Goal: Information Seeking & Learning: Find specific fact

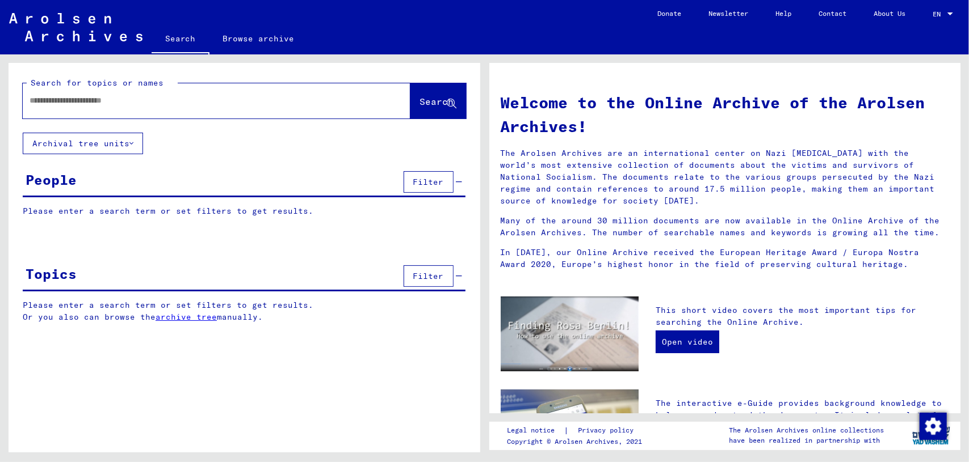
click at [157, 104] on input "text" at bounding box center [203, 101] width 347 height 12
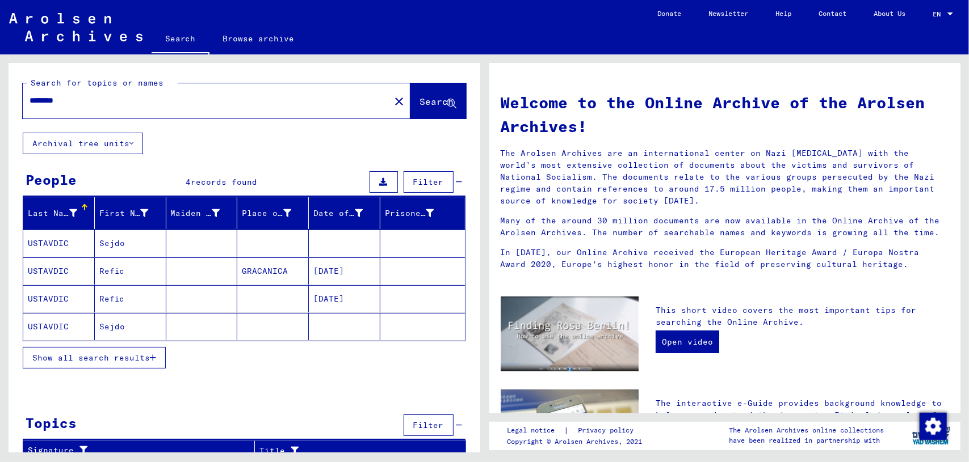
click at [112, 343] on div "Show all search results" at bounding box center [244, 358] width 443 height 33
click at [112, 353] on span "Show all search results" at bounding box center [90, 358] width 117 height 10
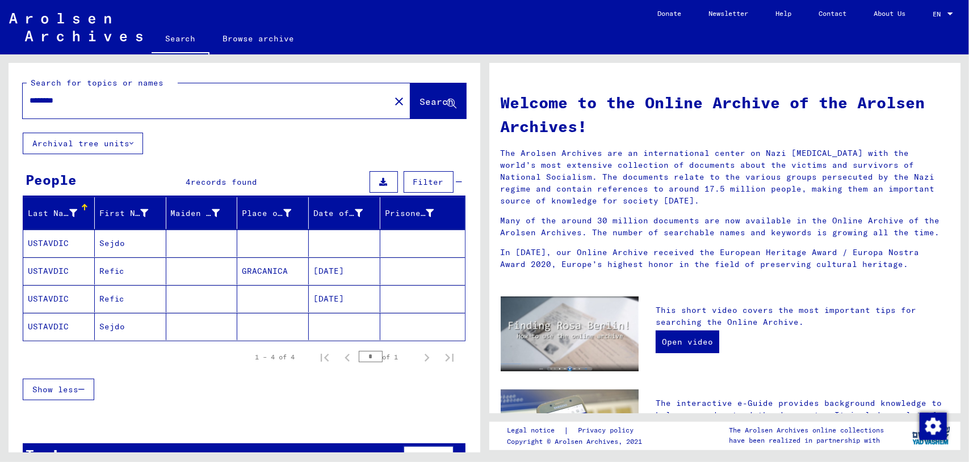
click at [138, 248] on mat-cell "Sejdo" at bounding box center [130, 243] width 71 height 27
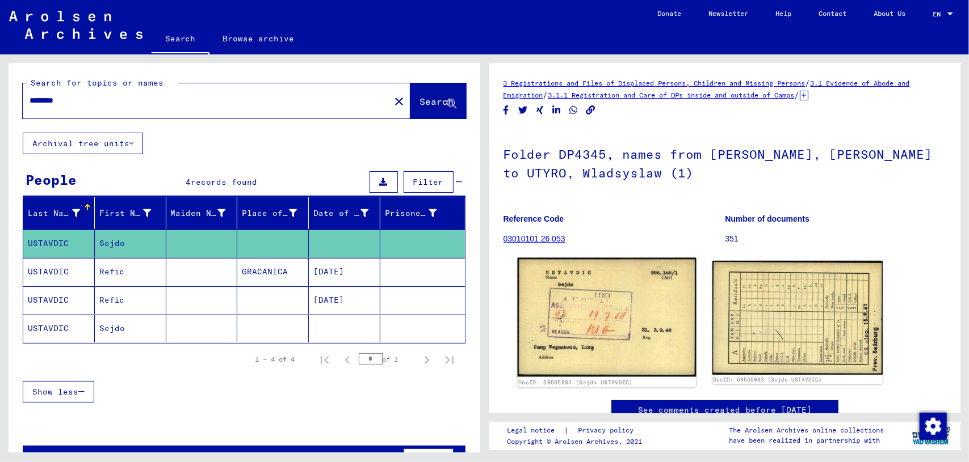
click at [598, 332] on img at bounding box center [606, 317] width 179 height 119
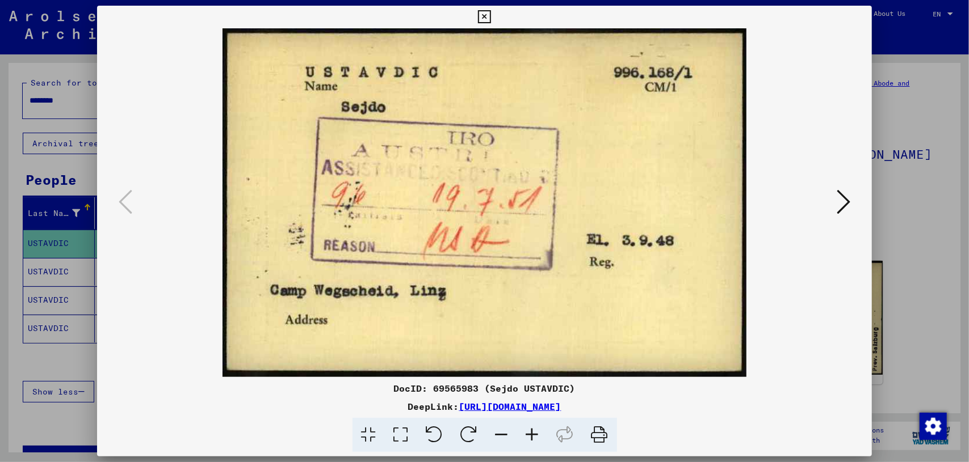
click at [89, 273] on div at bounding box center [484, 231] width 969 height 462
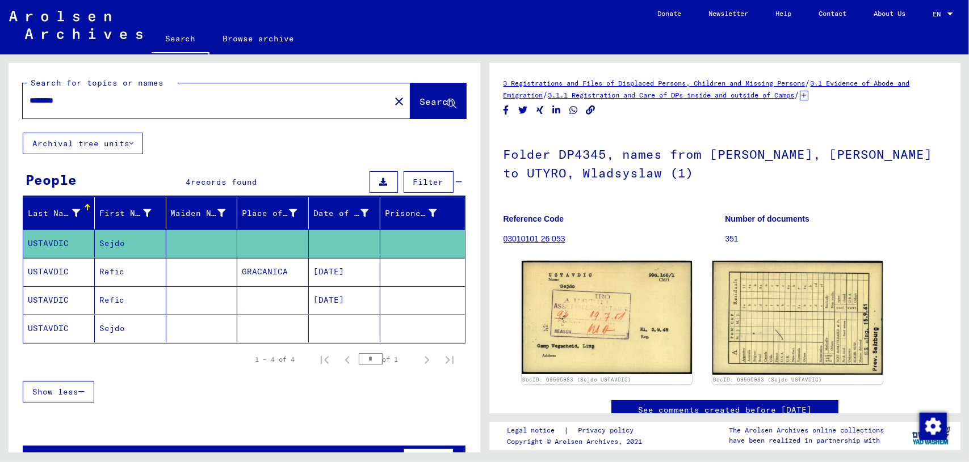
click at [89, 273] on mat-cell "USTAVDIC" at bounding box center [58, 272] width 71 height 28
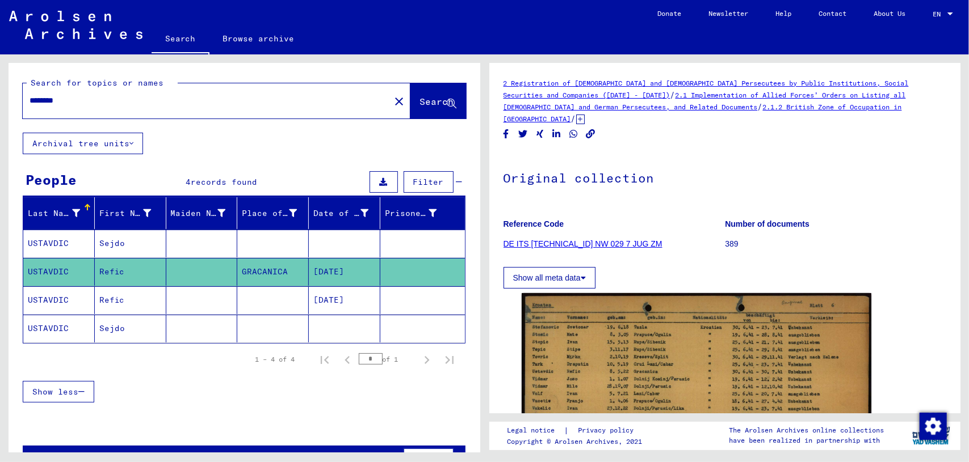
click at [219, 336] on mat-cell at bounding box center [201, 329] width 71 height 28
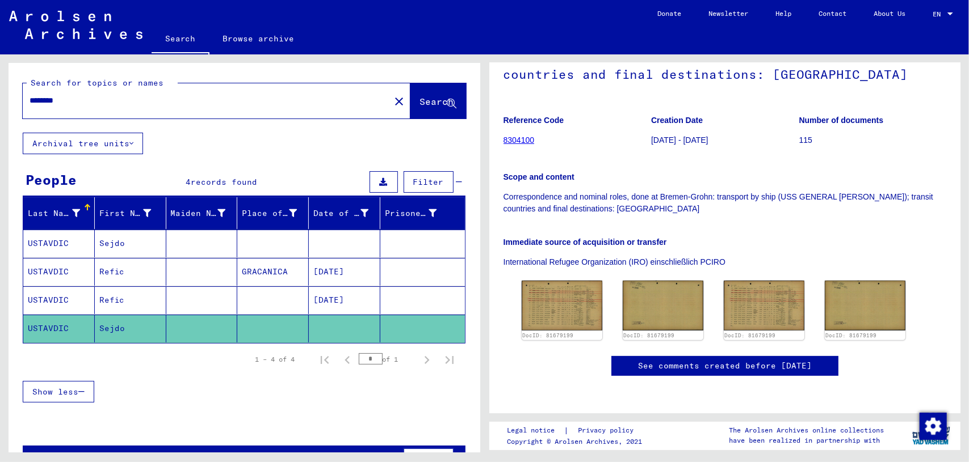
scroll to position [189, 0]
click at [569, 280] on img at bounding box center [561, 306] width 85 height 52
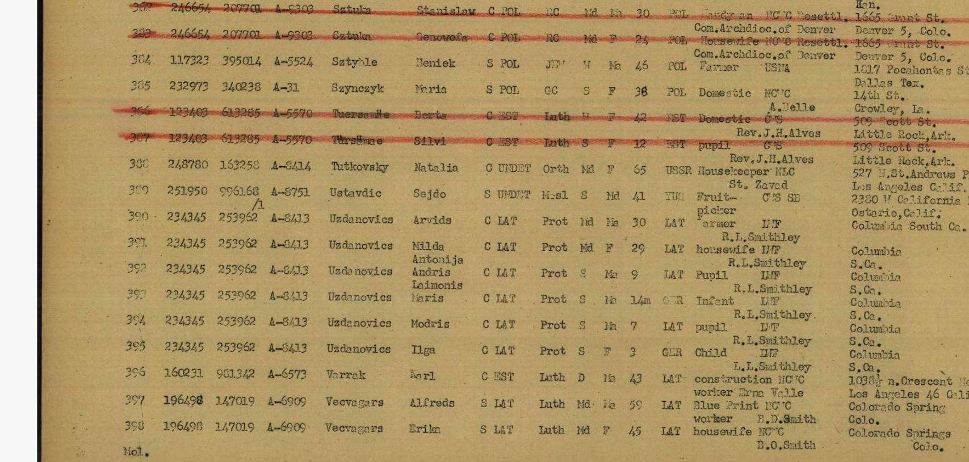
drag, startPoint x: 513, startPoint y: 217, endPoint x: 506, endPoint y: 221, distance: 7.6
click at [506, 221] on img at bounding box center [485, 202] width 698 height 349
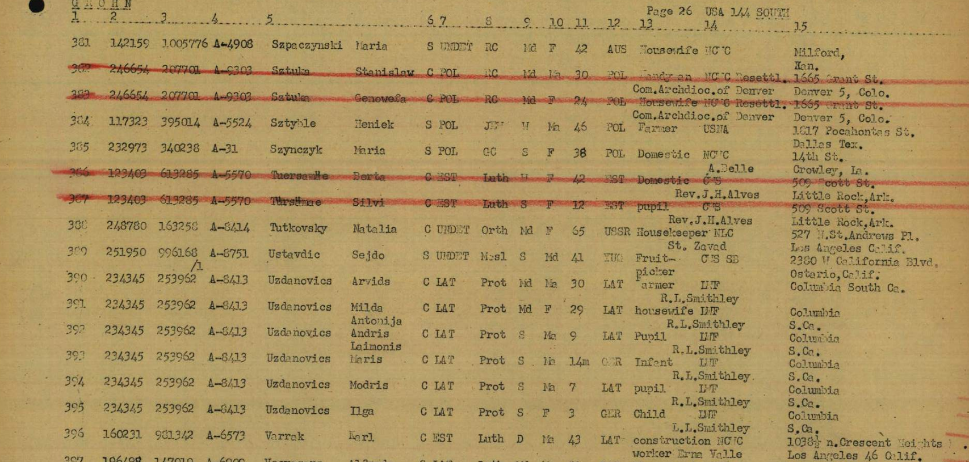
click at [690, 193] on img at bounding box center [485, 202] width 698 height 349
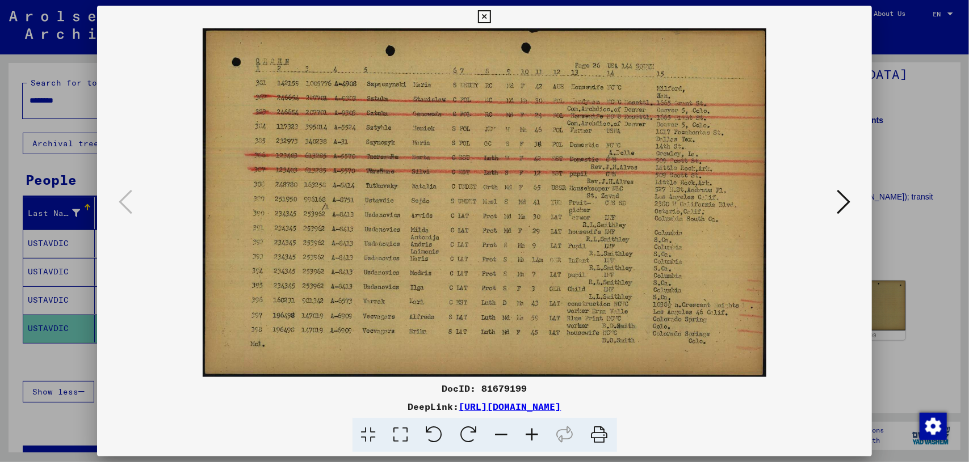
click at [30, 297] on div at bounding box center [484, 231] width 969 height 462
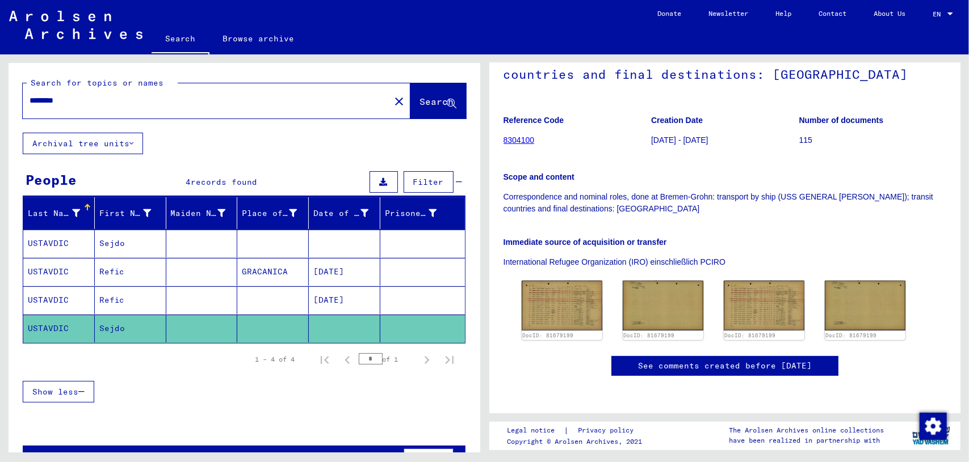
click at [100, 239] on mat-cell "Sejdo" at bounding box center [130, 244] width 71 height 28
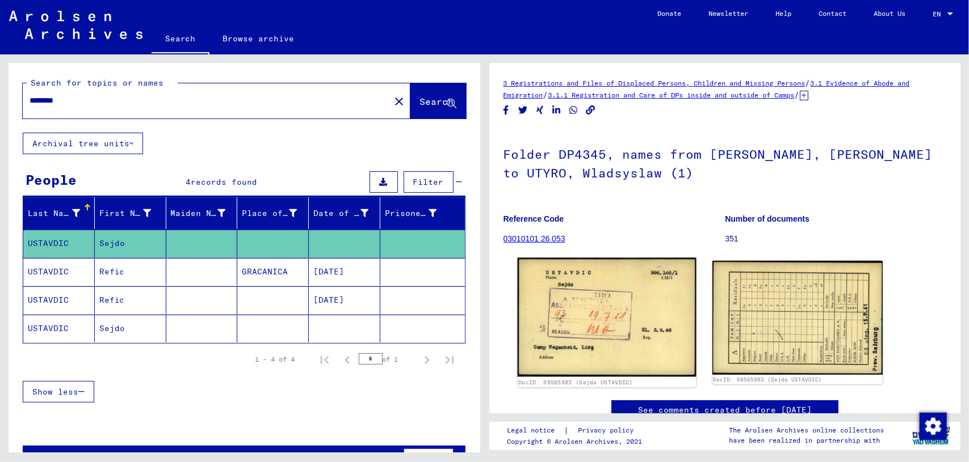
click at [623, 327] on img at bounding box center [606, 317] width 179 height 119
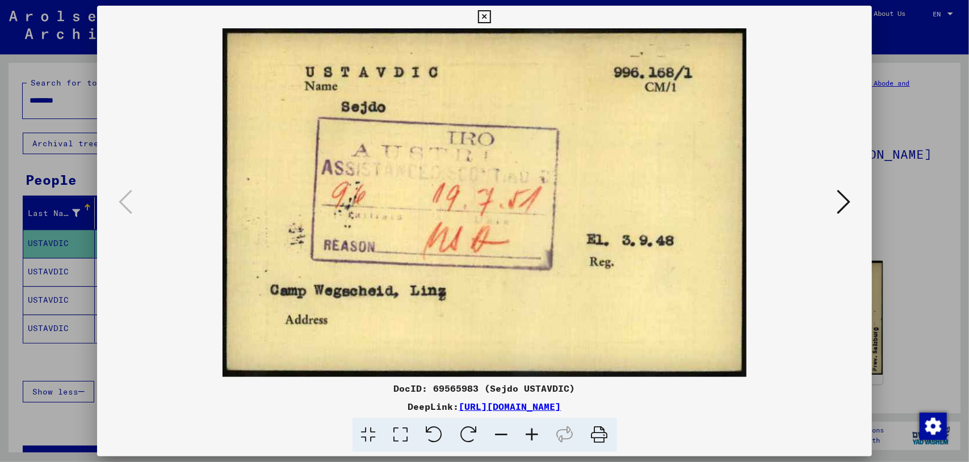
click at [32, 363] on div at bounding box center [484, 231] width 969 height 462
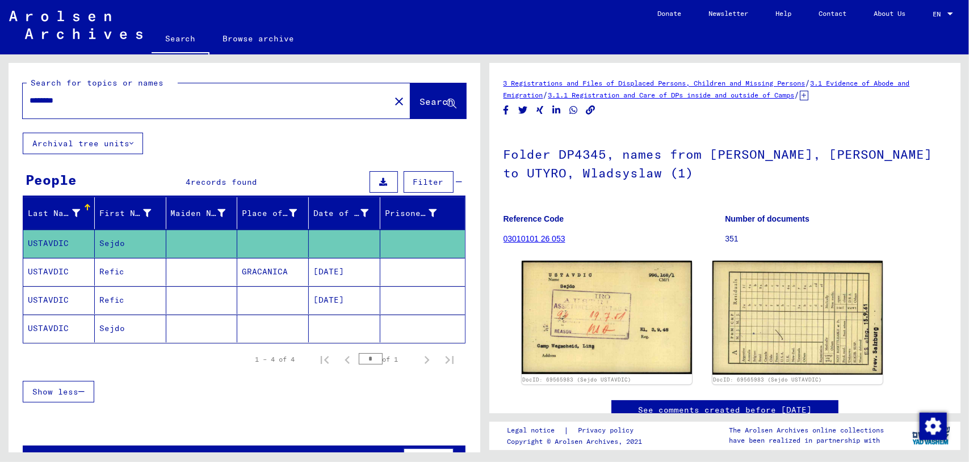
click at [129, 262] on mat-cell "Refic" at bounding box center [130, 272] width 71 height 28
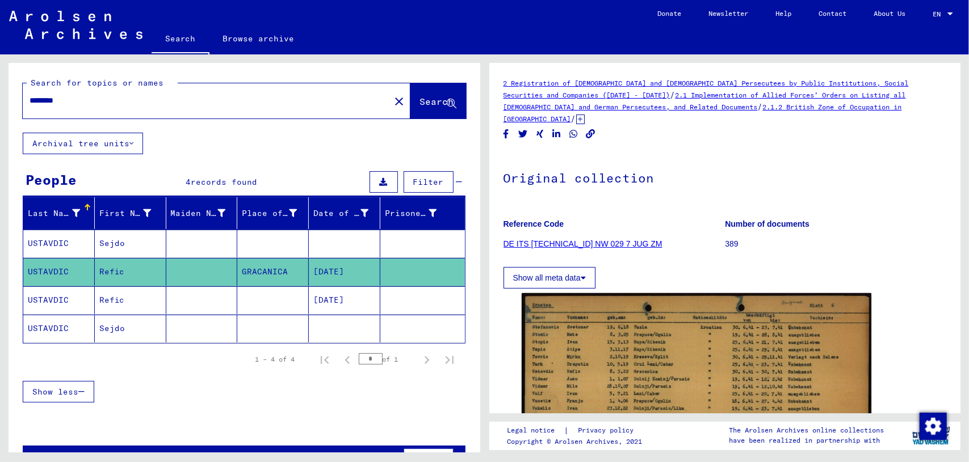
click at [137, 304] on mat-cell "Refic" at bounding box center [130, 301] width 71 height 28
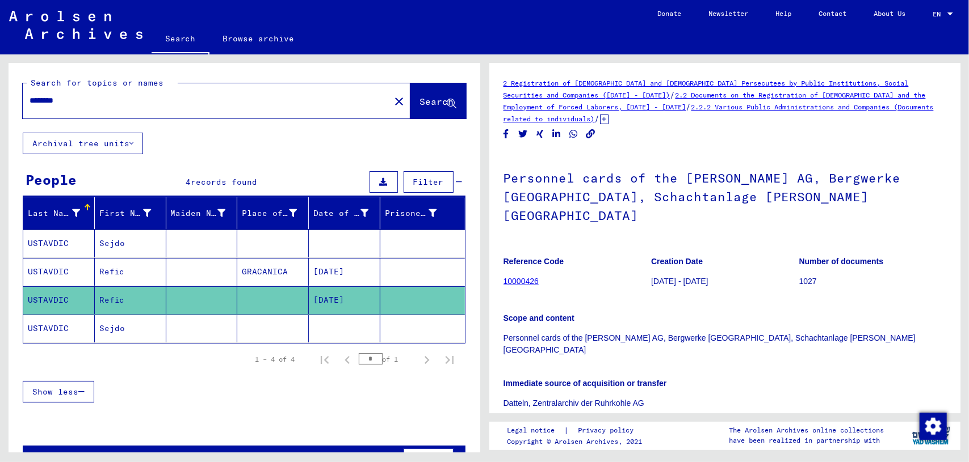
click at [944, 280] on yv-its-full-details "2 Registration of [DEMOGRAPHIC_DATA] and [DEMOGRAPHIC_DATA] Persecutees by Publ…" at bounding box center [724, 424] width 471 height 694
click at [108, 108] on div "********" at bounding box center [203, 101] width 360 height 26
click at [91, 92] on div "********" at bounding box center [203, 101] width 360 height 26
click at [78, 100] on input "********" at bounding box center [206, 101] width 353 height 12
drag, startPoint x: 0, startPoint y: 100, endPoint x: 0, endPoint y: 132, distance: 31.8
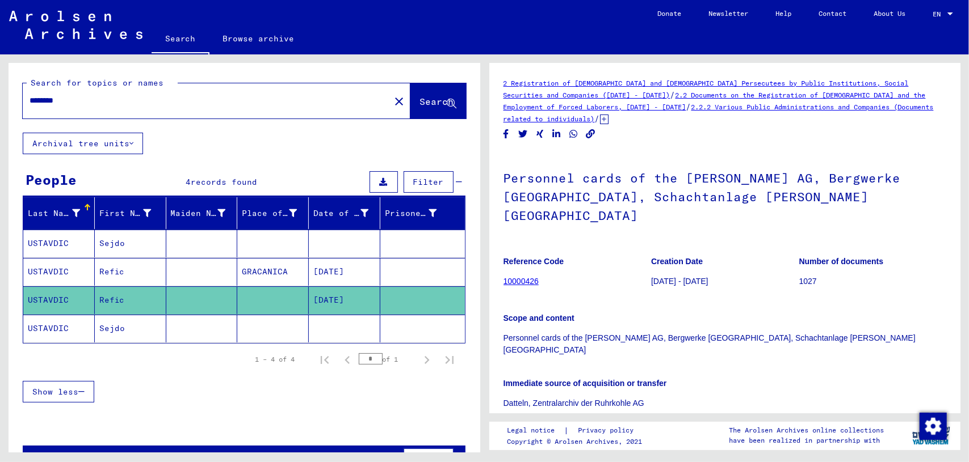
click at [0, 132] on div "Search for topics or names ******** close Search Archival tree units People 4 r…" at bounding box center [242, 253] width 484 height 398
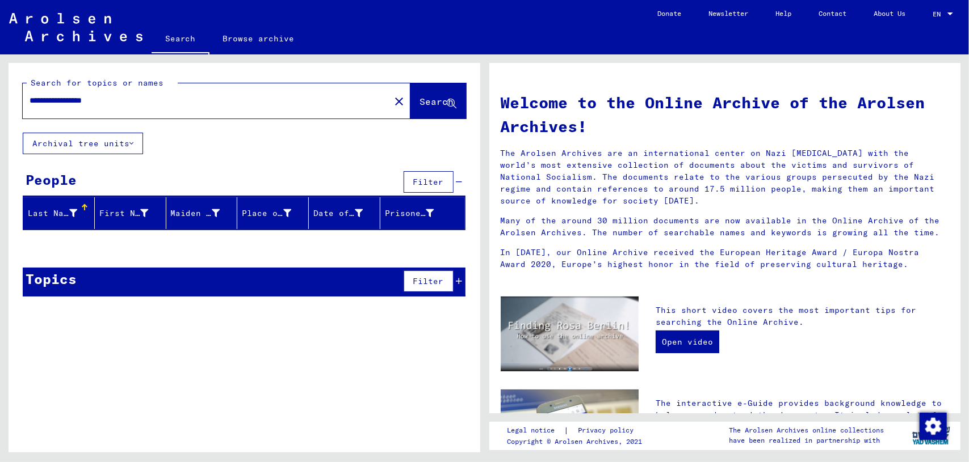
drag, startPoint x: 167, startPoint y: 104, endPoint x: 0, endPoint y: 78, distance: 169.4
click at [0, 78] on div "**********" at bounding box center [242, 253] width 484 height 398
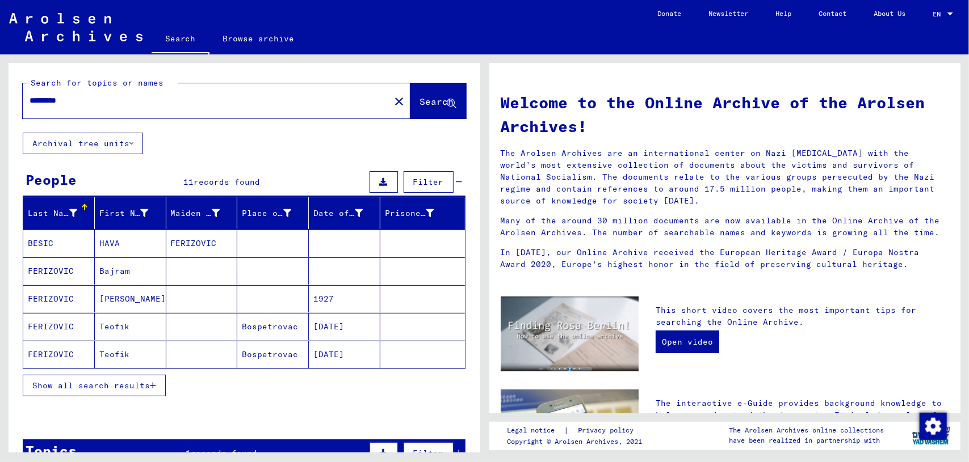
click at [117, 381] on span "Show all search results" at bounding box center [90, 386] width 117 height 10
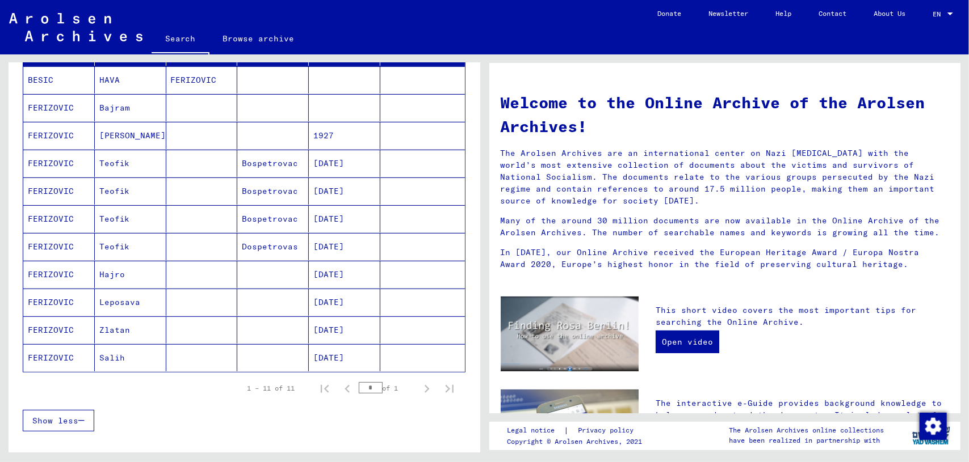
scroll to position [182, 0]
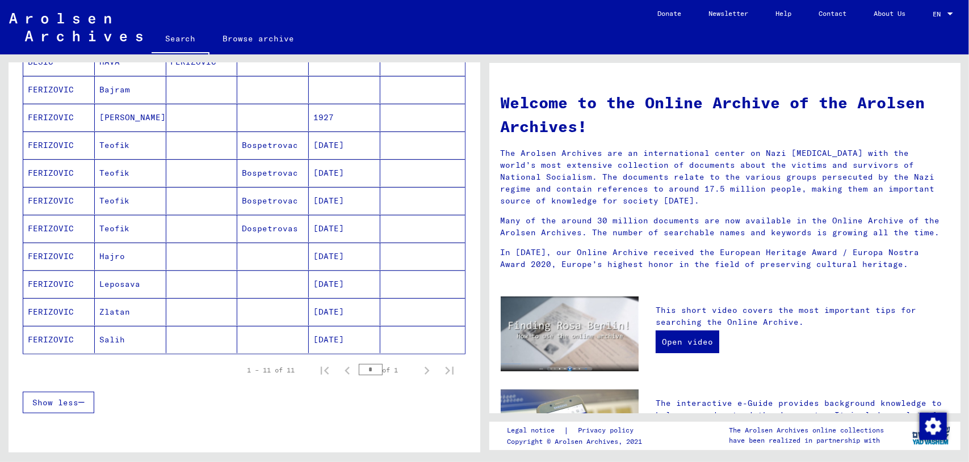
click at [251, 254] on mat-cell at bounding box center [272, 256] width 71 height 27
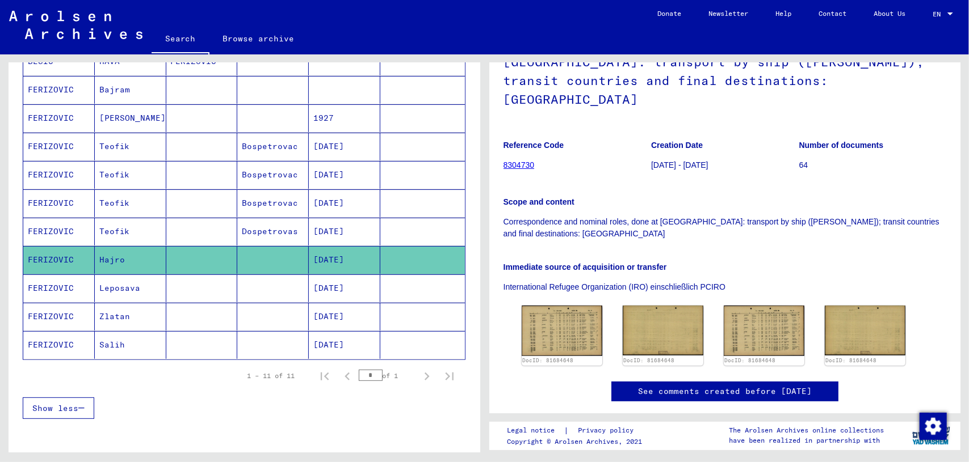
scroll to position [156, 0]
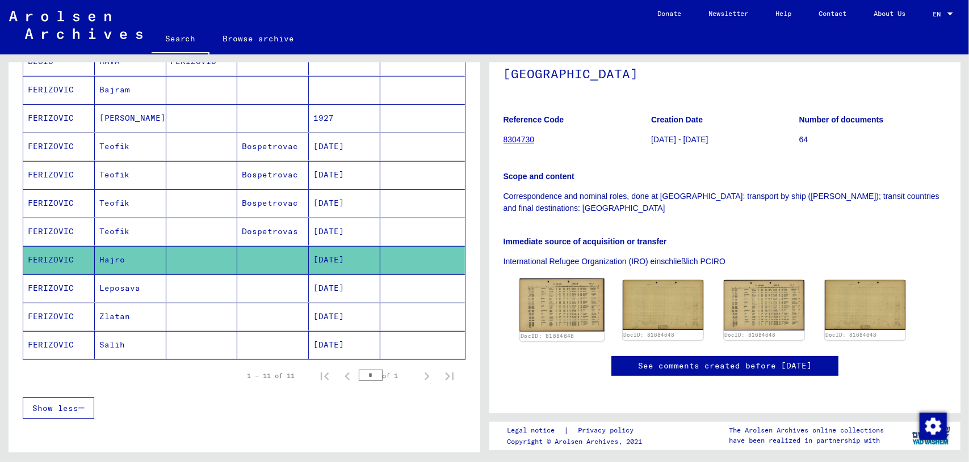
click at [560, 279] on img at bounding box center [561, 305] width 85 height 53
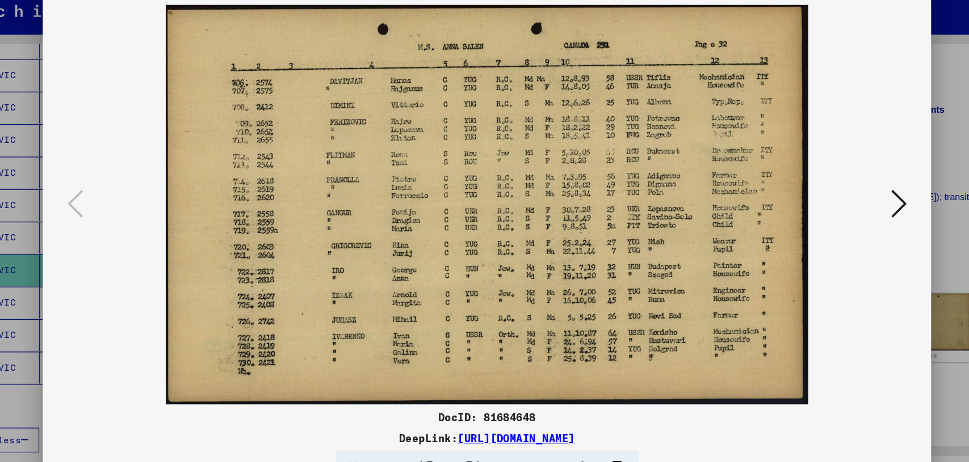
click at [874, 112] on div at bounding box center [484, 231] width 969 height 462
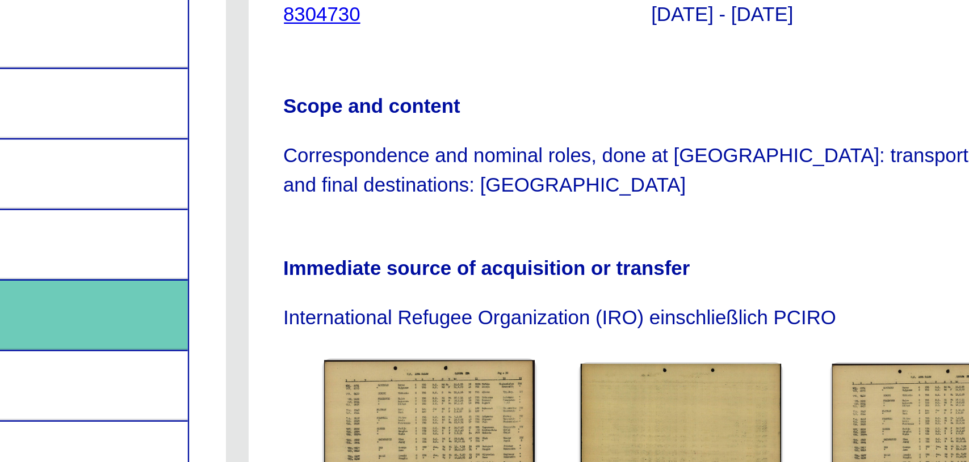
click at [546, 279] on img at bounding box center [561, 305] width 85 height 53
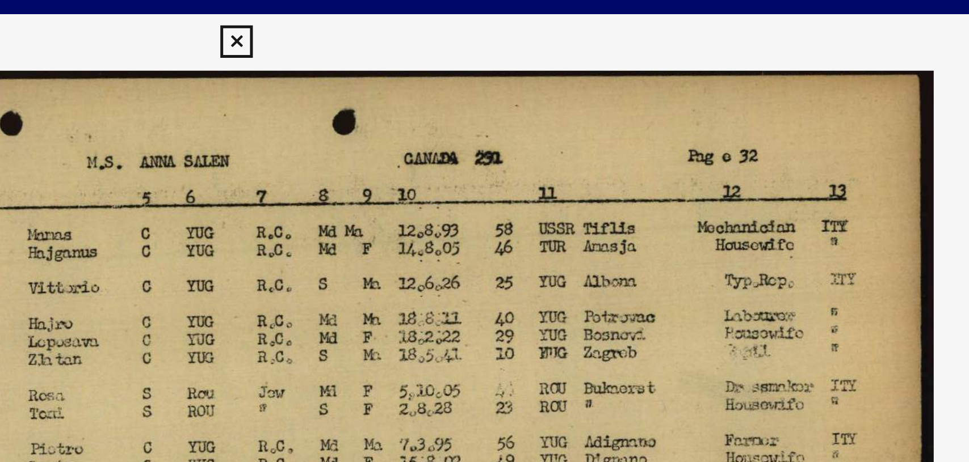
drag, startPoint x: 542, startPoint y: 138, endPoint x: 570, endPoint y: 128, distance: 29.1
click at [570, 128] on img at bounding box center [485, 202] width 698 height 349
click at [753, 125] on img at bounding box center [485, 202] width 698 height 349
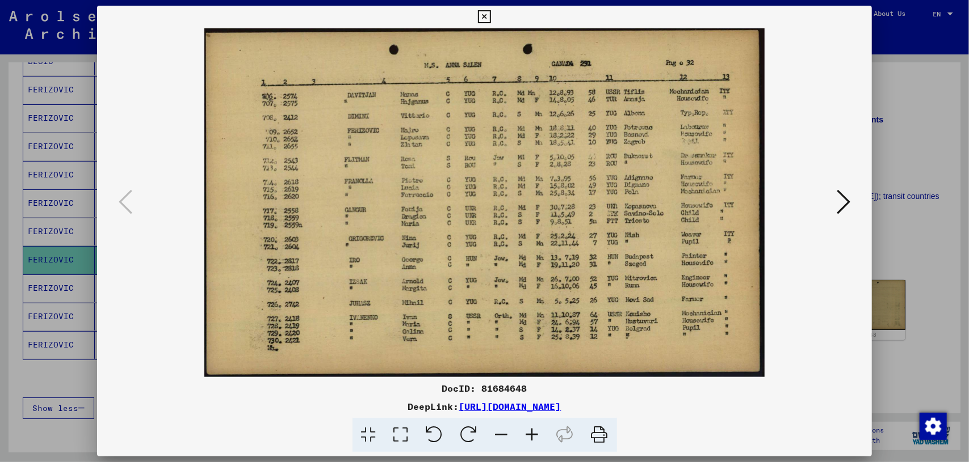
click at [926, 102] on div at bounding box center [484, 231] width 969 height 462
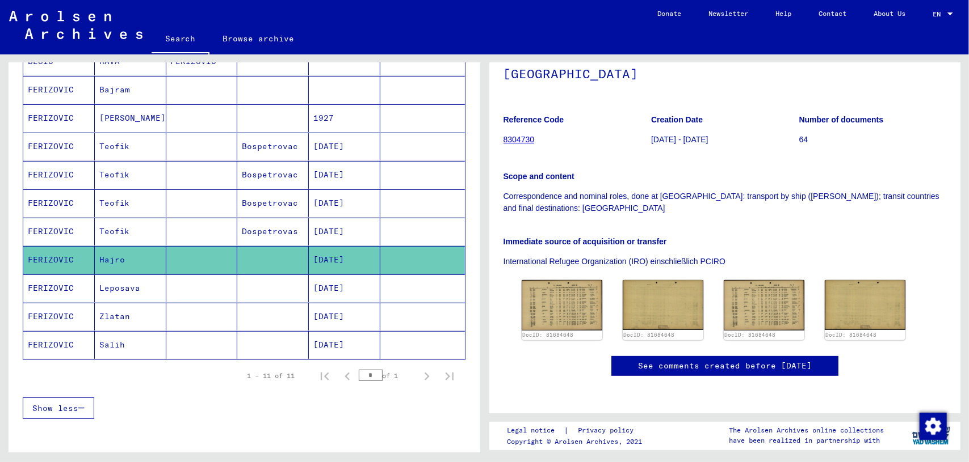
scroll to position [0, 0]
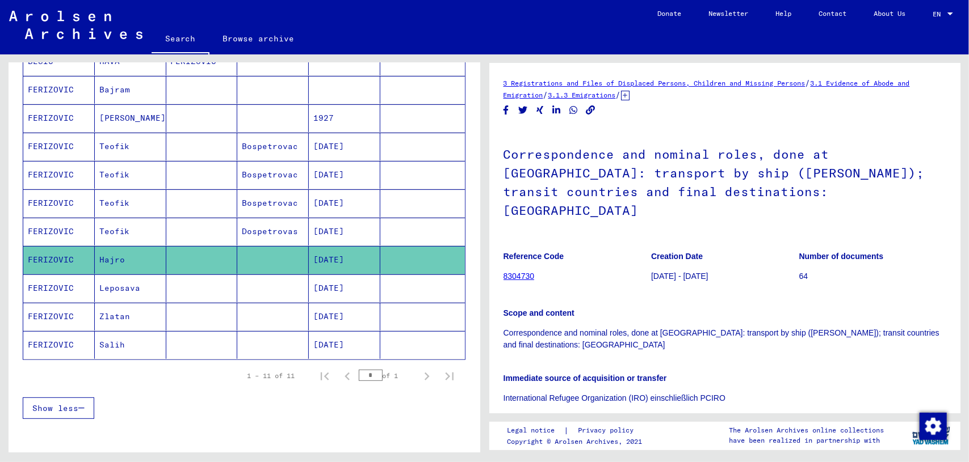
click at [230, 335] on mat-cell at bounding box center [201, 345] width 71 height 28
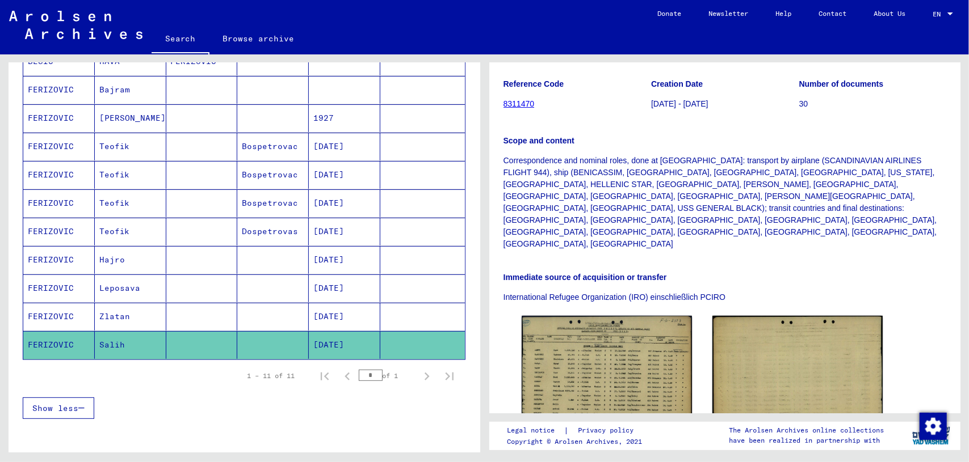
scroll to position [189, 0]
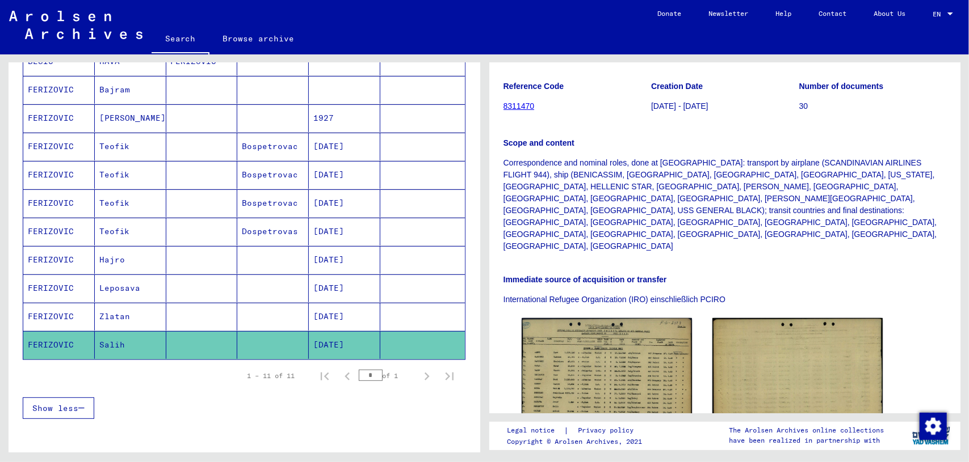
click at [329, 304] on mat-cell "[DATE]" at bounding box center [344, 317] width 71 height 28
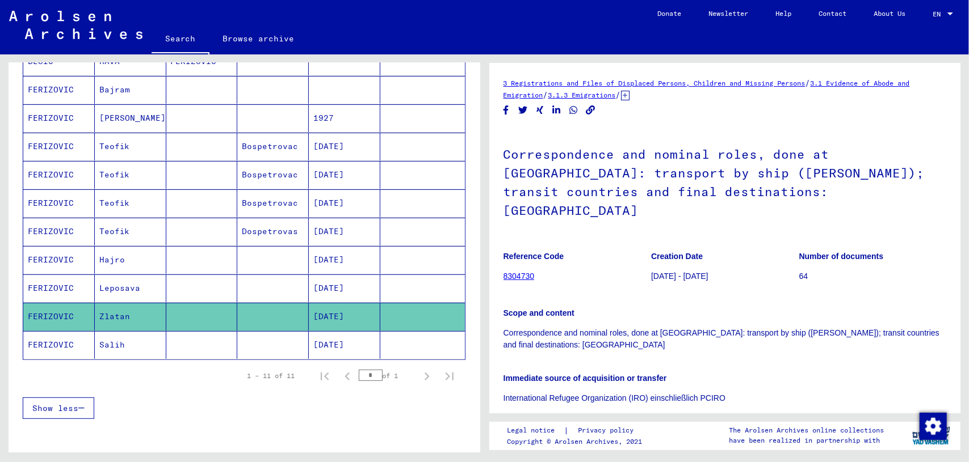
click at [211, 252] on mat-cell at bounding box center [201, 260] width 71 height 28
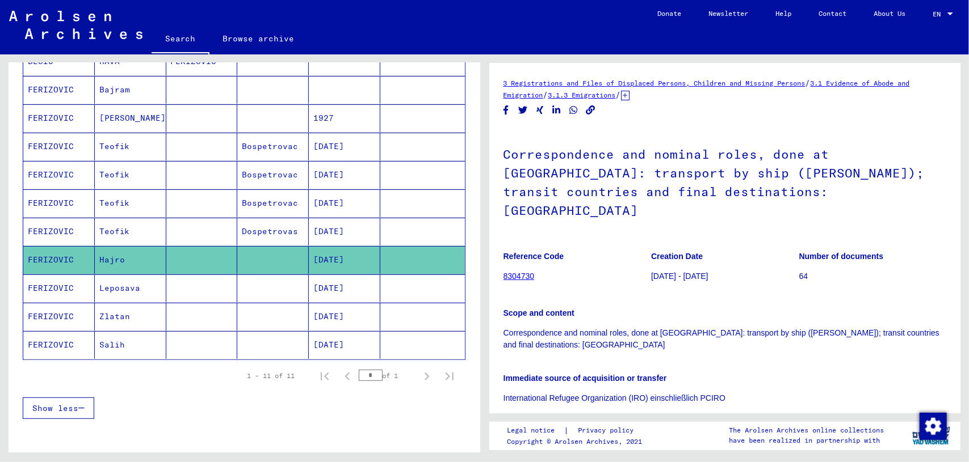
click at [219, 180] on mat-cell at bounding box center [201, 175] width 71 height 28
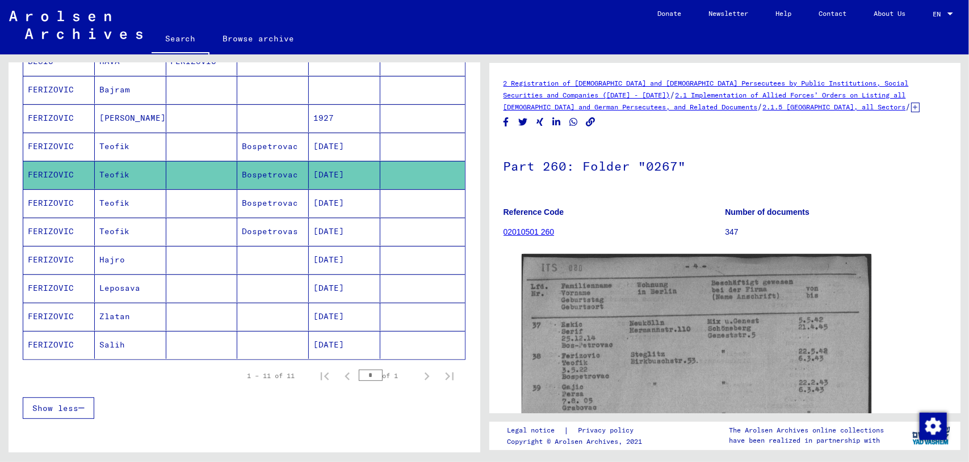
click at [237, 161] on mat-cell "Bospetrovac" at bounding box center [272, 175] width 71 height 28
click at [239, 246] on mat-cell at bounding box center [272, 260] width 71 height 28
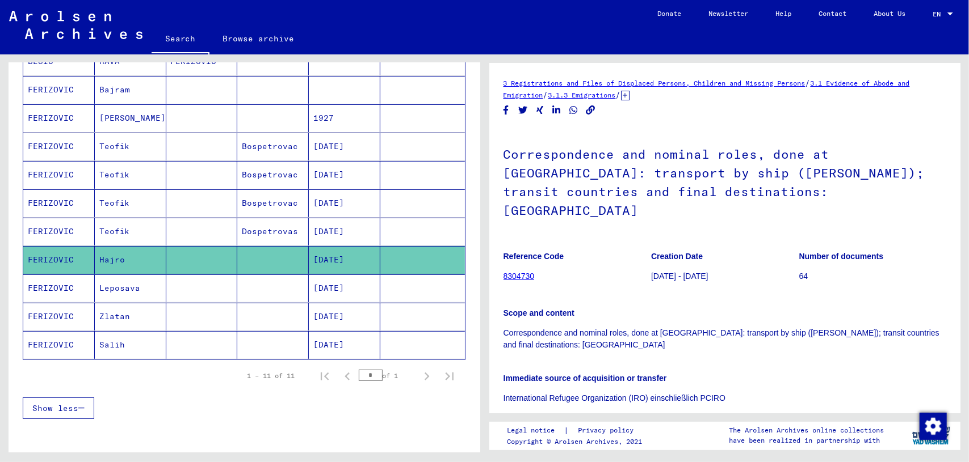
click at [242, 233] on mat-cell "Dospetrovas" at bounding box center [272, 232] width 71 height 28
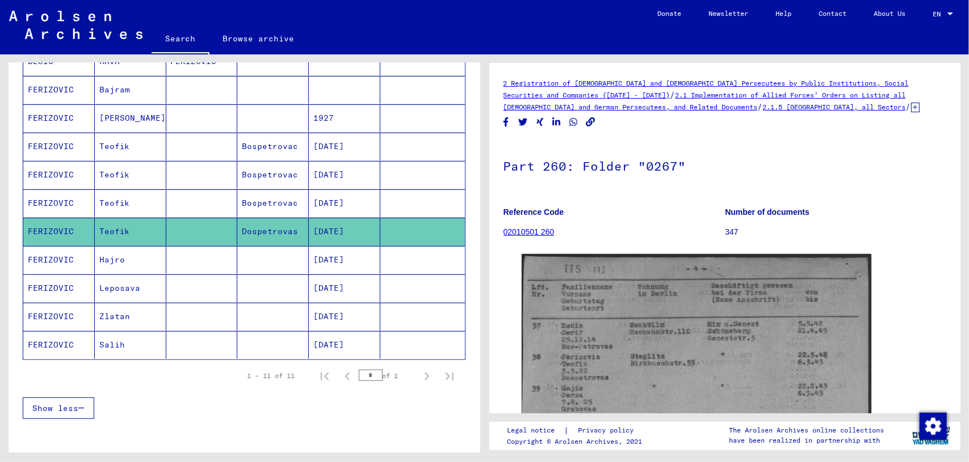
click at [267, 110] on mat-cell at bounding box center [272, 118] width 71 height 28
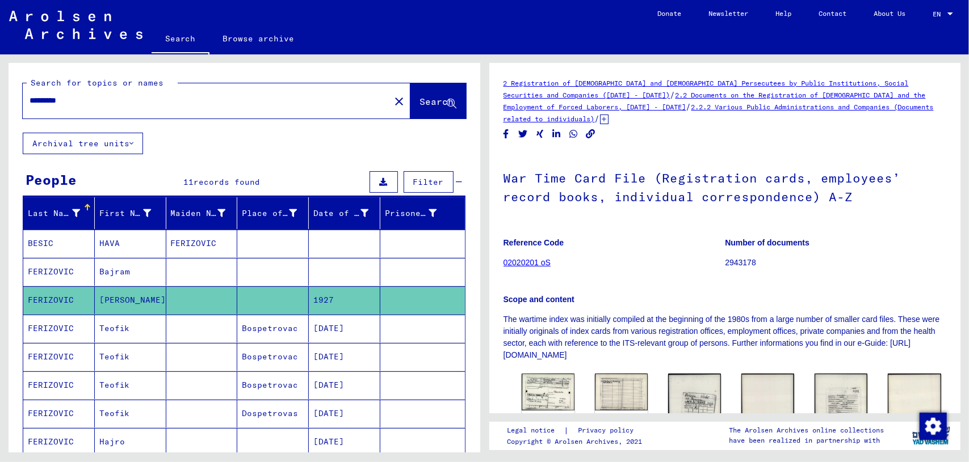
click at [216, 258] on mat-cell at bounding box center [201, 272] width 71 height 28
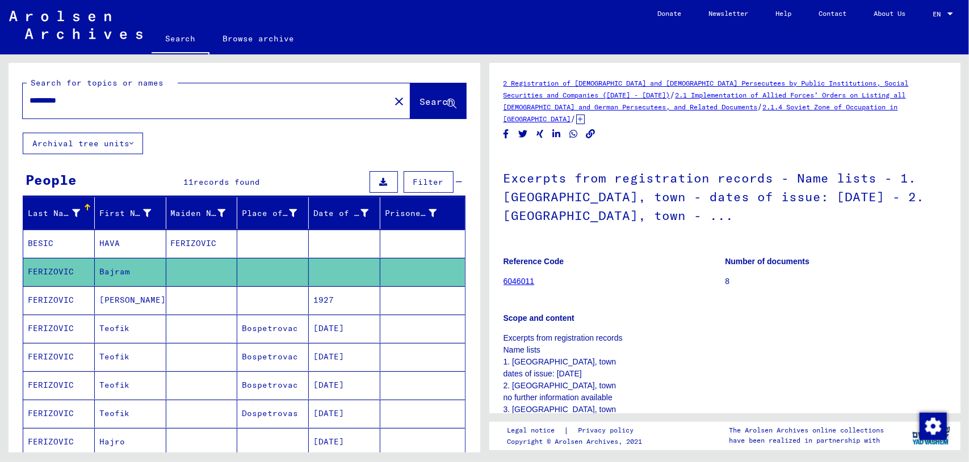
click at [227, 246] on mat-cell "FERIZOVIC" at bounding box center [201, 244] width 71 height 28
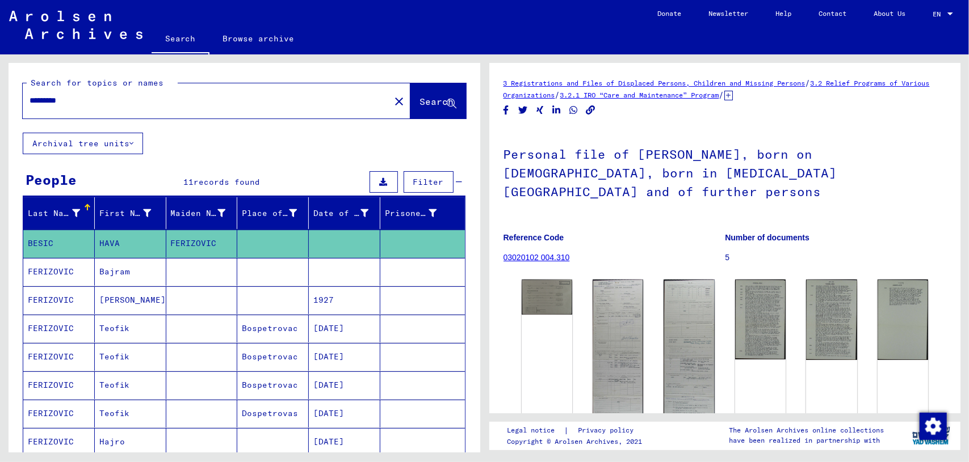
scroll to position [306, 0]
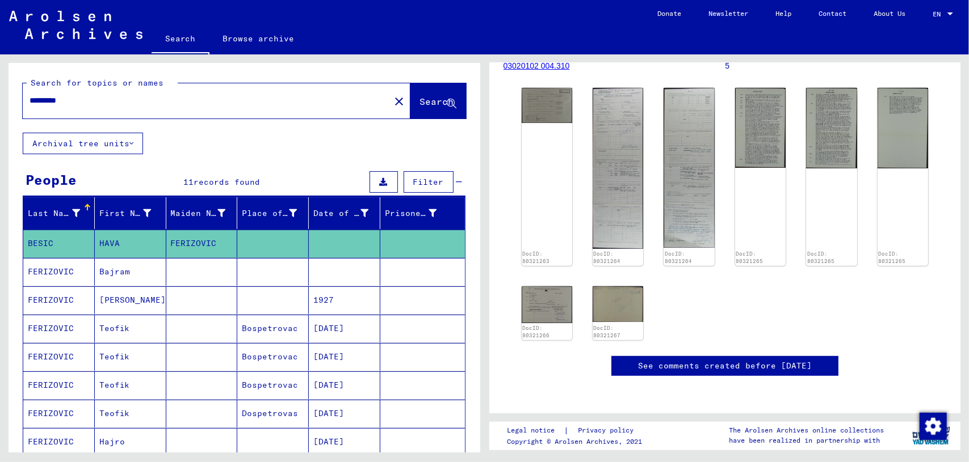
click at [143, 92] on div "*********" at bounding box center [203, 101] width 360 height 26
drag, startPoint x: 111, startPoint y: 100, endPoint x: 0, endPoint y: 107, distance: 111.4
click at [0, 107] on div "Search for topics or names ********* close Search Archival tree units People 11…" at bounding box center [242, 253] width 484 height 398
type input "**********"
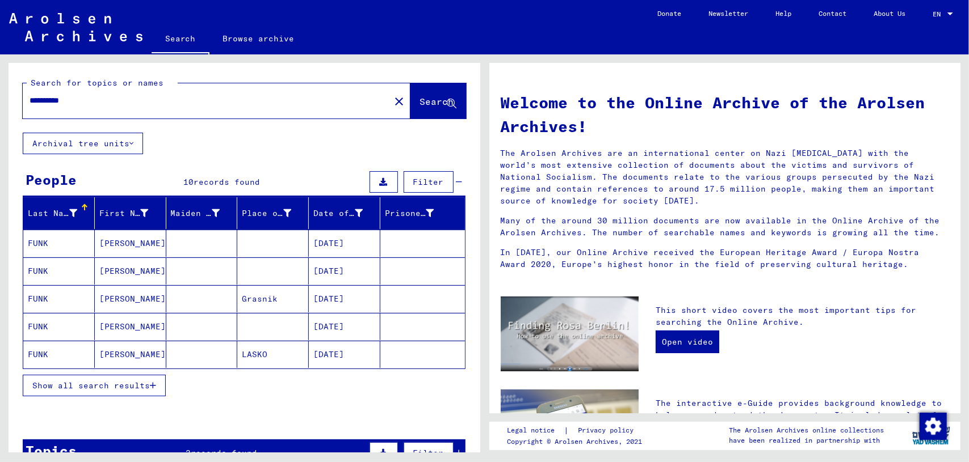
click at [102, 381] on span "Show all search results" at bounding box center [90, 386] width 117 height 10
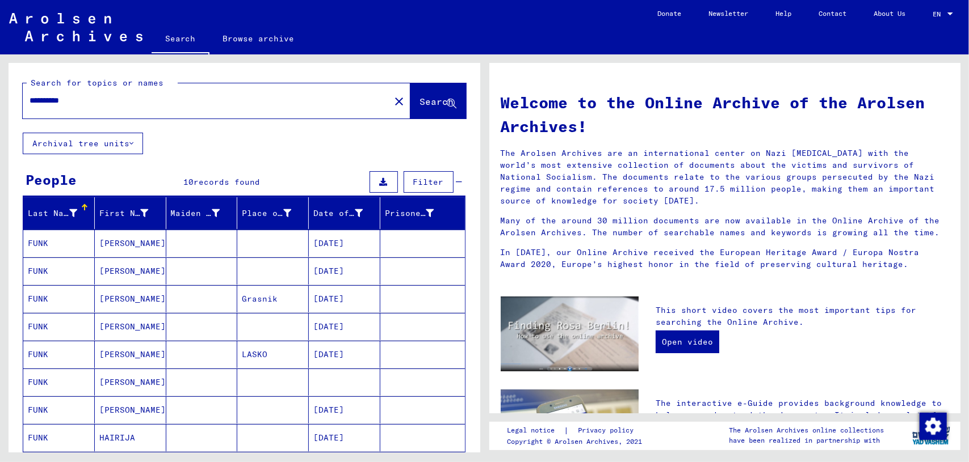
click at [137, 246] on mat-cell "[PERSON_NAME]" at bounding box center [130, 243] width 71 height 27
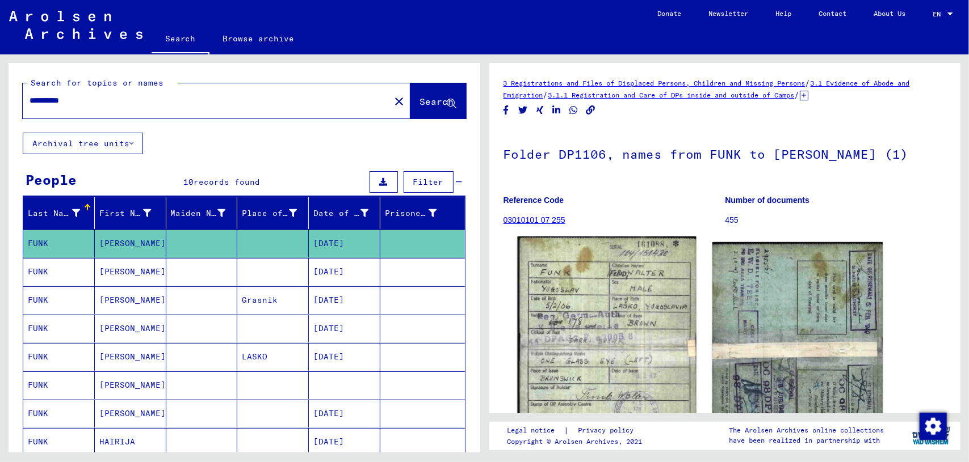
click at [634, 300] on img at bounding box center [606, 350] width 179 height 226
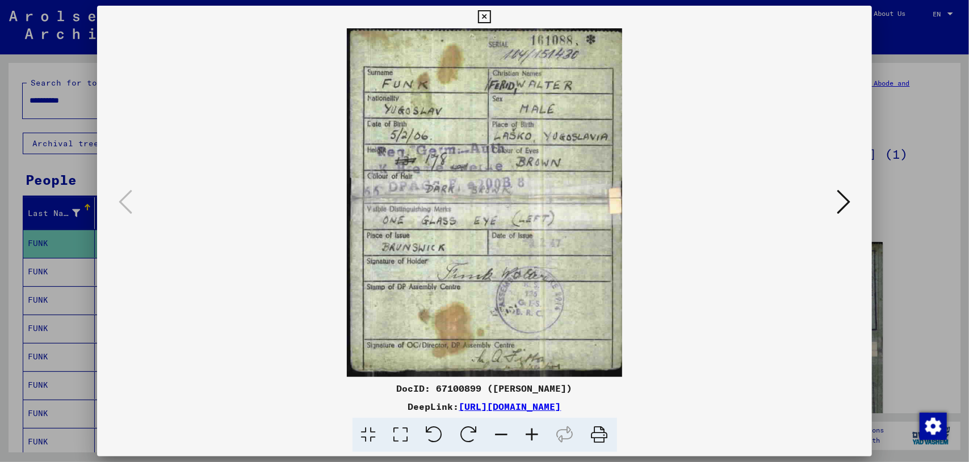
click at [843, 196] on icon at bounding box center [843, 201] width 14 height 27
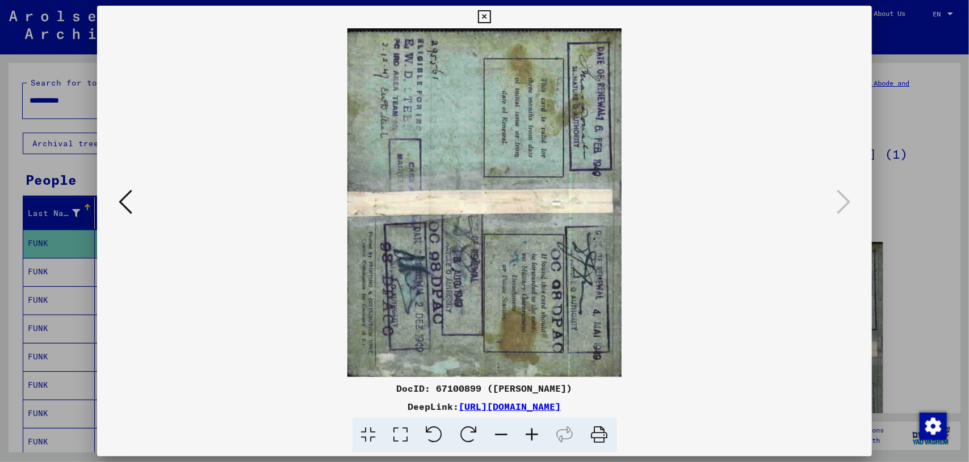
click at [918, 234] on div at bounding box center [484, 231] width 969 height 462
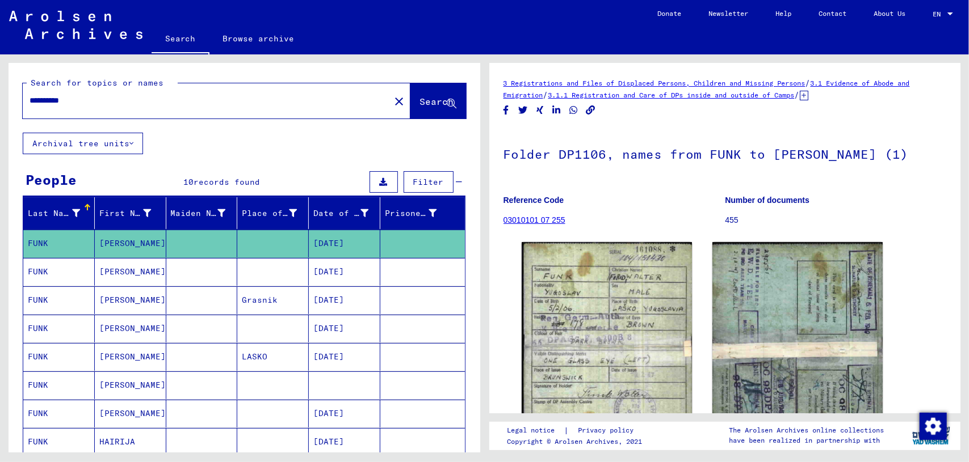
click at [141, 268] on mat-cell "[PERSON_NAME]" at bounding box center [130, 272] width 71 height 28
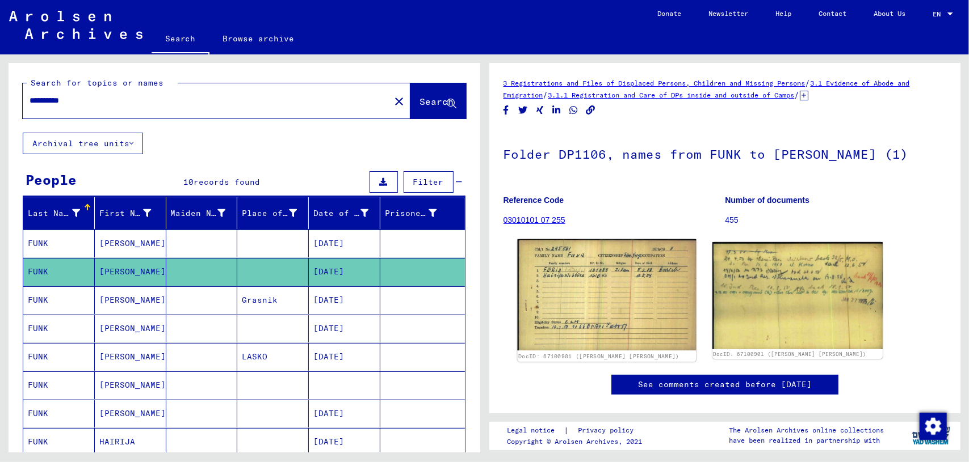
click at [625, 304] on img at bounding box center [606, 294] width 179 height 111
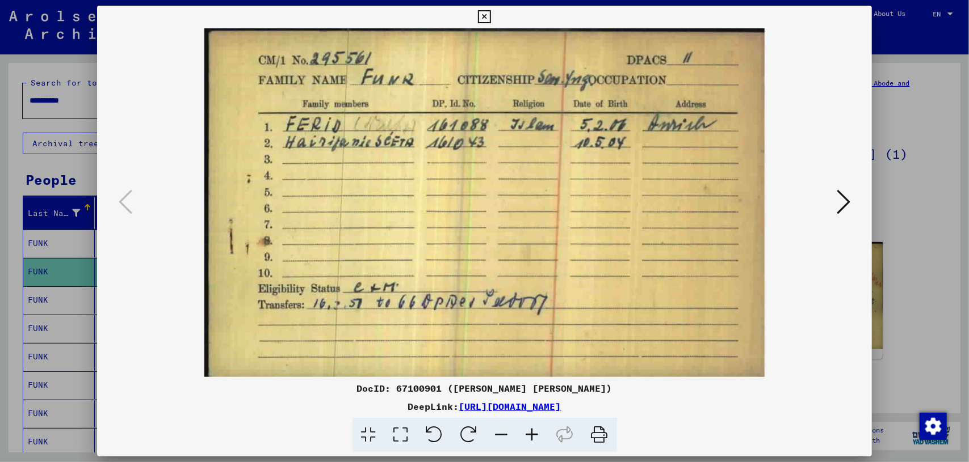
click at [904, 297] on div at bounding box center [484, 231] width 969 height 462
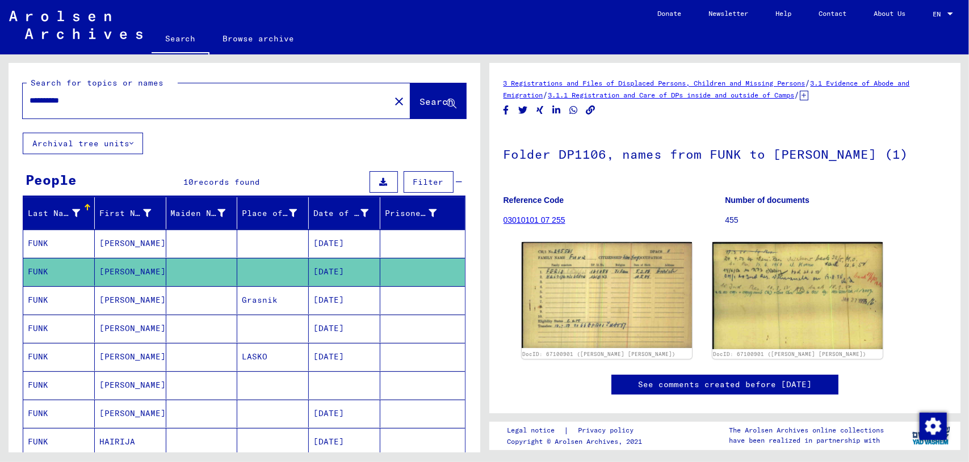
click at [208, 298] on mat-cell at bounding box center [201, 301] width 71 height 28
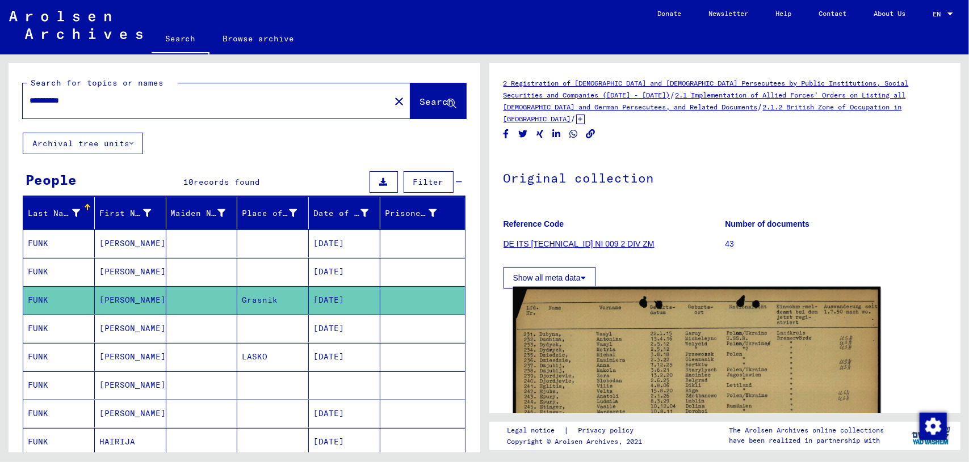
click at [621, 327] on img at bounding box center [695, 417] width 367 height 260
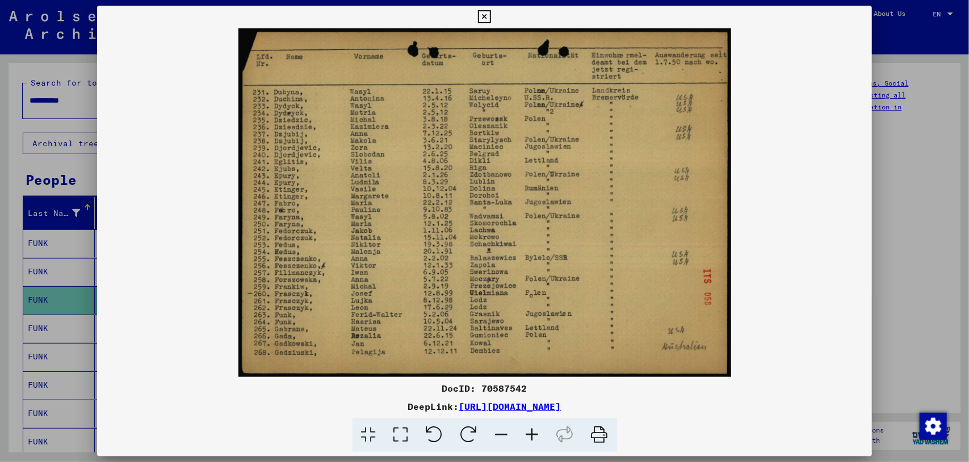
click at [906, 243] on div at bounding box center [484, 231] width 969 height 462
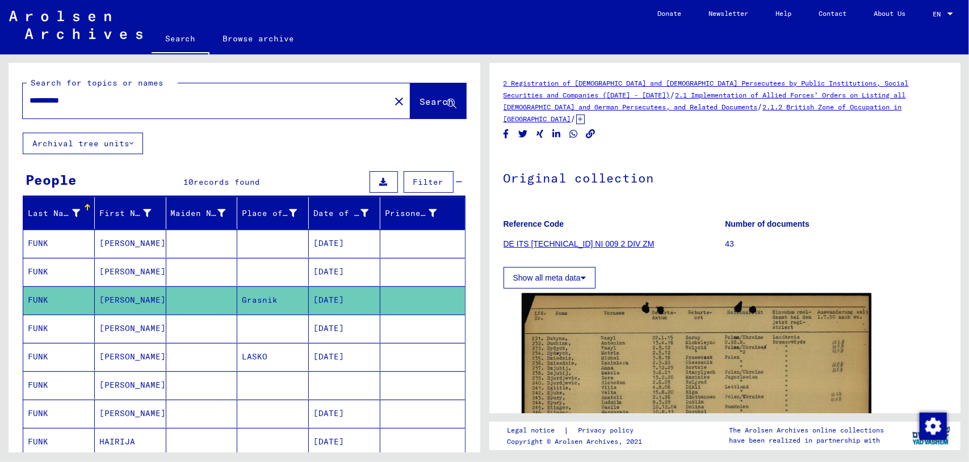
click at [167, 384] on mat-cell at bounding box center [201, 386] width 71 height 28
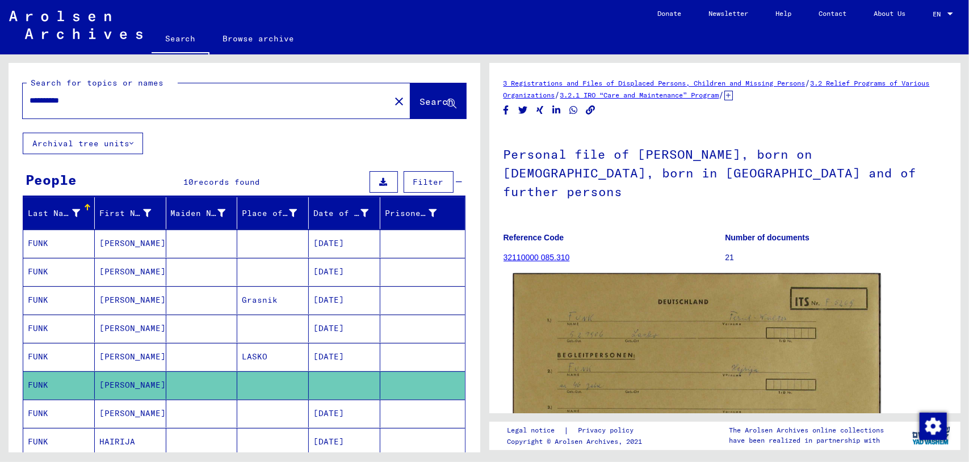
click at [589, 333] on img at bounding box center [695, 400] width 367 height 255
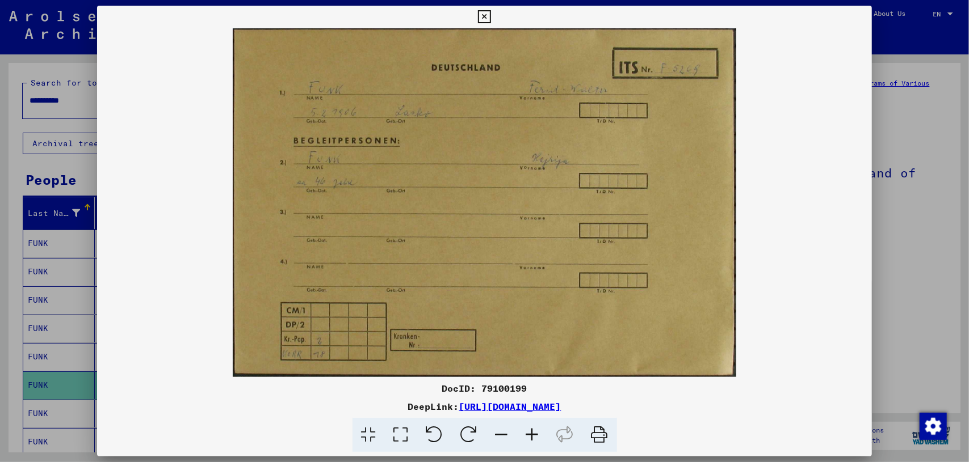
click at [48, 302] on div at bounding box center [484, 231] width 969 height 462
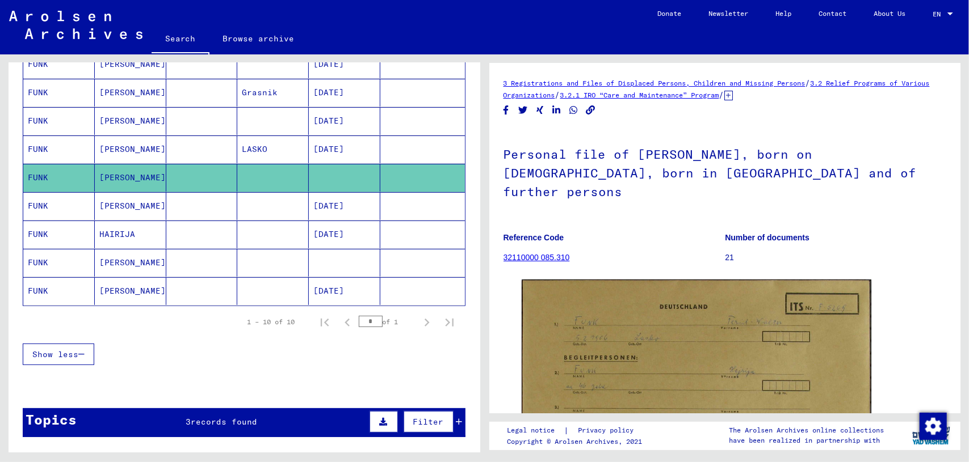
scroll to position [205, 0]
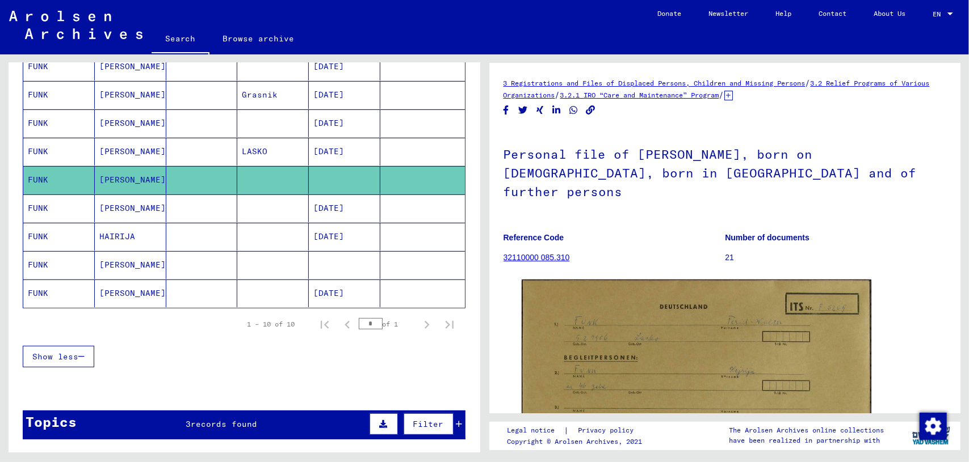
click at [127, 255] on mat-cell "[PERSON_NAME]" at bounding box center [130, 265] width 71 height 28
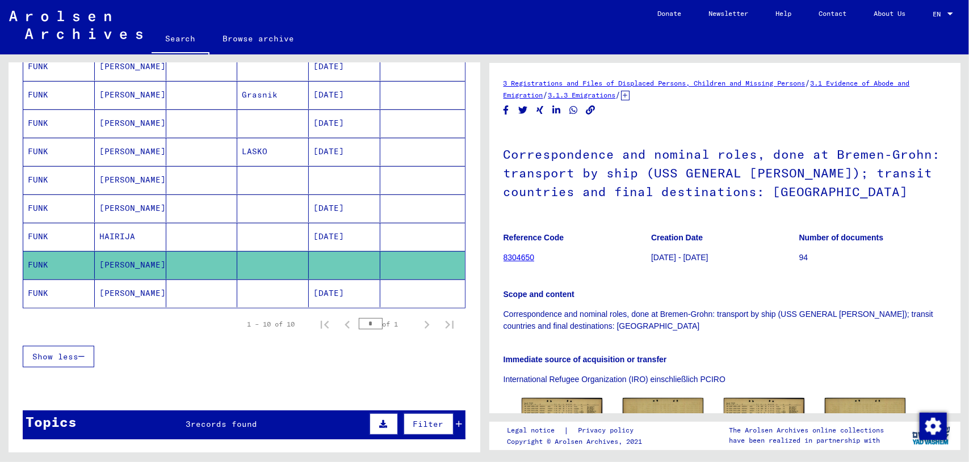
click at [159, 289] on mat-cell "[PERSON_NAME]" at bounding box center [130, 294] width 71 height 28
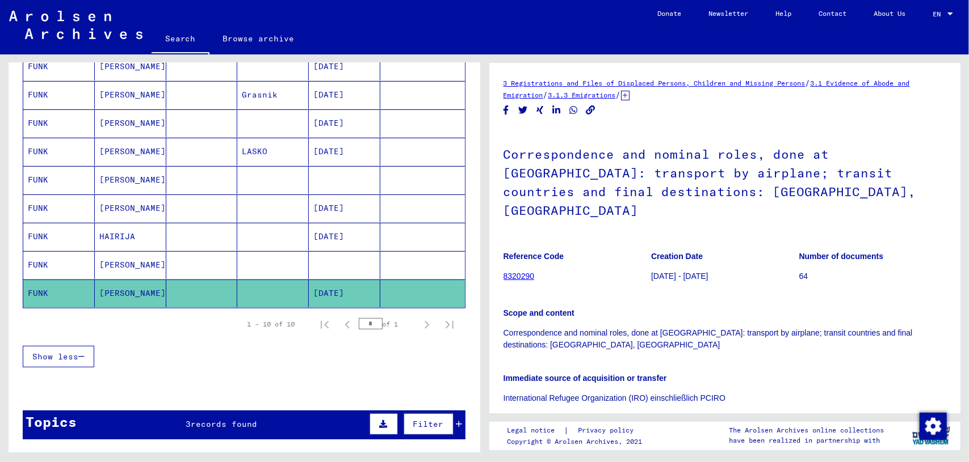
scroll to position [306, 0]
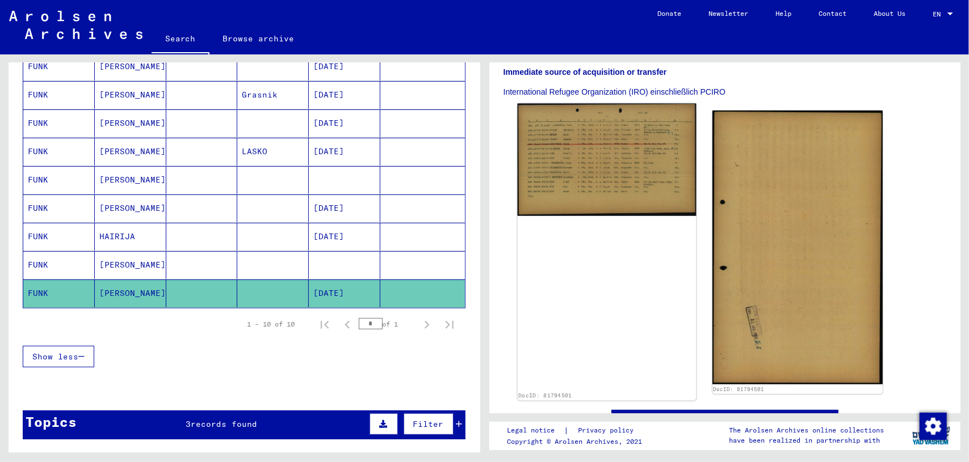
click at [590, 104] on img at bounding box center [606, 160] width 179 height 113
